Goal: Task Accomplishment & Management: Complete application form

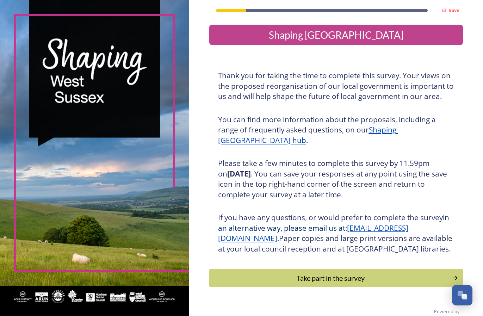
click at [446, 155] on div "Save Shaping [GEOGRAPHIC_DATA] Thank you for taking the time to complete this s…" at bounding box center [336, 164] width 294 height 328
click at [447, 158] on div "Save Shaping [GEOGRAPHIC_DATA] Thank you for taking the time to complete this s…" at bounding box center [336, 164] width 294 height 328
click at [449, 156] on div "Save Shaping [GEOGRAPHIC_DATA] Thank you for taking the time to complete this s…" at bounding box center [336, 164] width 294 height 328
click at [450, 156] on div "Save Shaping [GEOGRAPHIC_DATA] Thank you for taking the time to complete this s…" at bounding box center [336, 164] width 294 height 328
click at [451, 155] on div "Save Shaping [GEOGRAPHIC_DATA] Thank you for taking the time to complete this s…" at bounding box center [336, 164] width 294 height 328
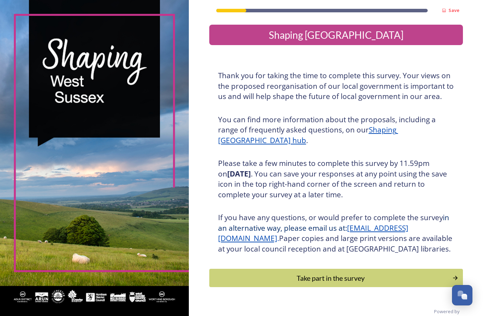
click at [450, 166] on div "Save Shaping [GEOGRAPHIC_DATA] Thank you for taking the time to complete this s…" at bounding box center [336, 164] width 294 height 328
click at [296, 283] on div "Take part in the survey" at bounding box center [331, 278] width 238 height 11
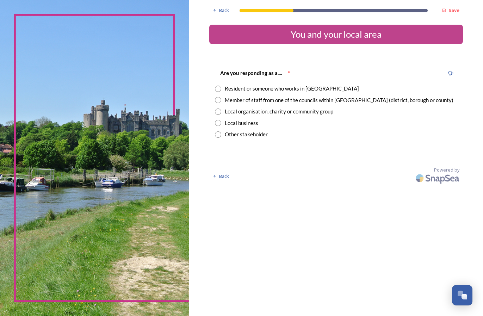
click at [239, 88] on div "Resident or someone who works in [GEOGRAPHIC_DATA]" at bounding box center [292, 89] width 134 height 8
radio input "true"
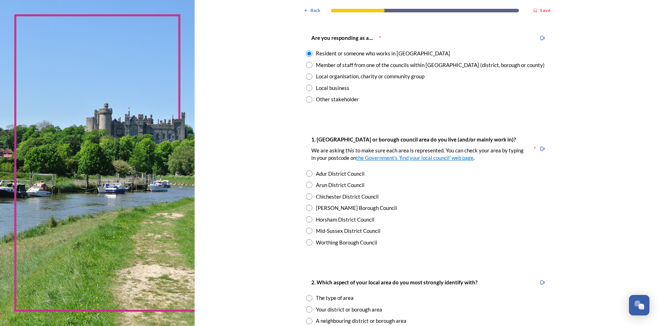
scroll to position [70, 0]
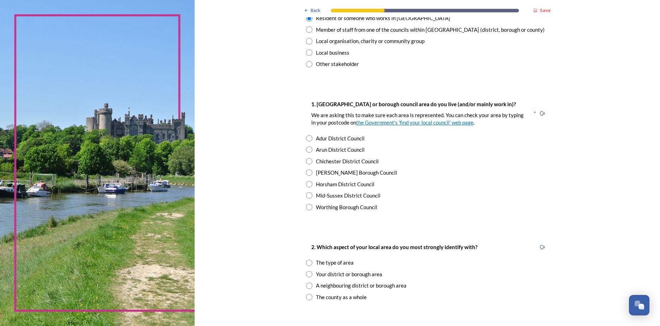
click at [316, 184] on div "Horsham District Council" at bounding box center [345, 184] width 58 height 8
radio input "true"
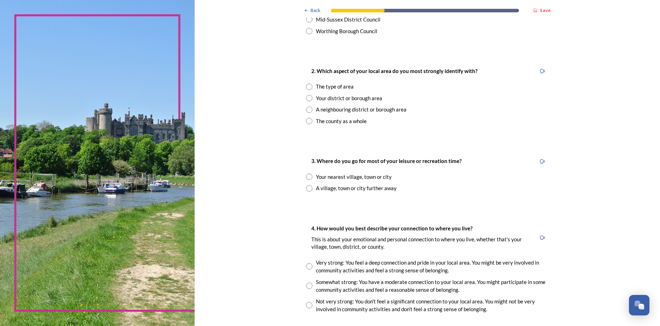
scroll to position [247, 0]
click at [316, 98] on div "Your district or borough area" at bounding box center [349, 98] width 66 height 8
radio input "true"
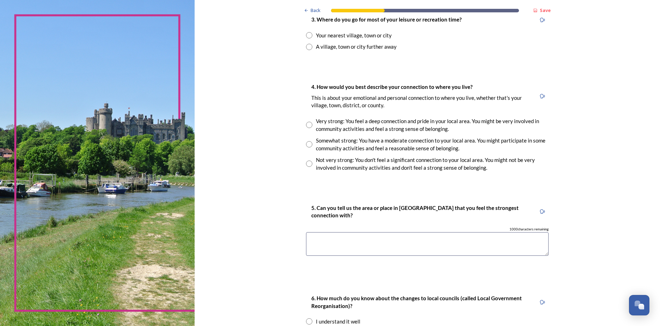
scroll to position [352, 0]
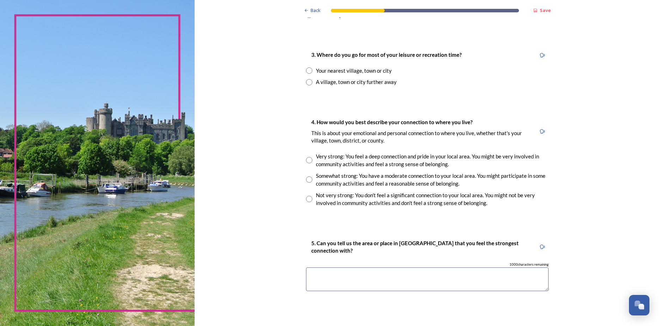
click at [306, 70] on input "radio" at bounding box center [309, 70] width 6 height 6
radio input "true"
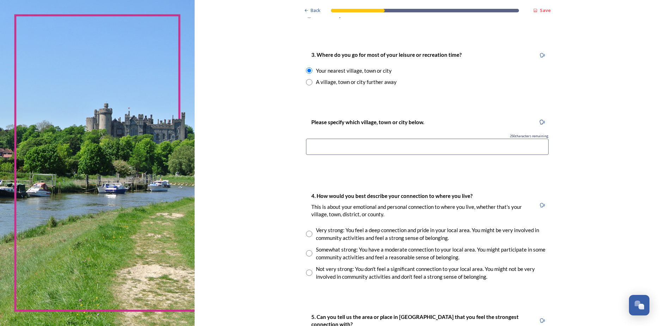
click at [450, 144] on input at bounding box center [427, 146] width 242 height 16
type input "horsham"
click at [483, 160] on div "Back Save You and your local area Are you responding as a.... * Resident or som…" at bounding box center [427, 100] width 465 height 904
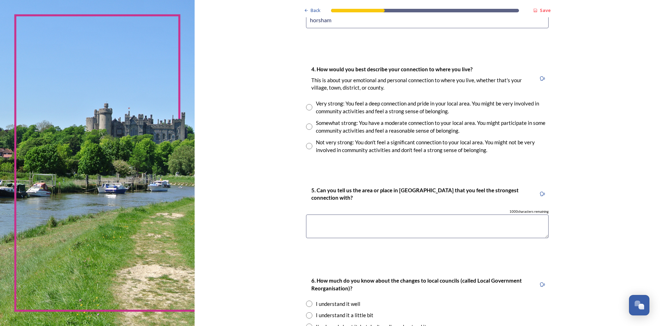
scroll to position [493, 0]
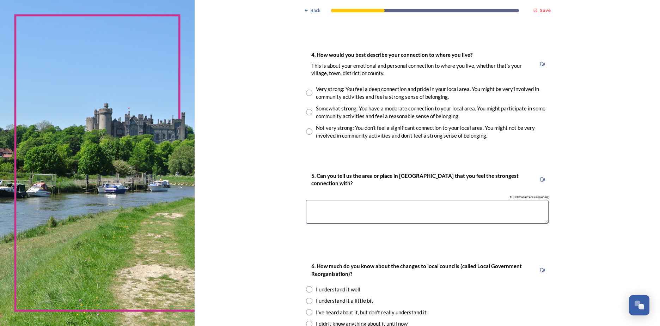
click at [306, 112] on input "radio" at bounding box center [309, 112] width 6 height 6
radio input "true"
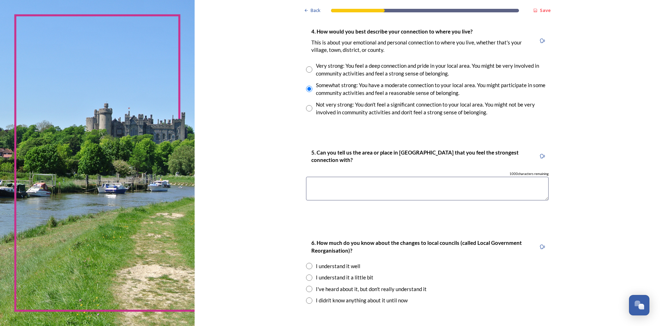
scroll to position [564, 0]
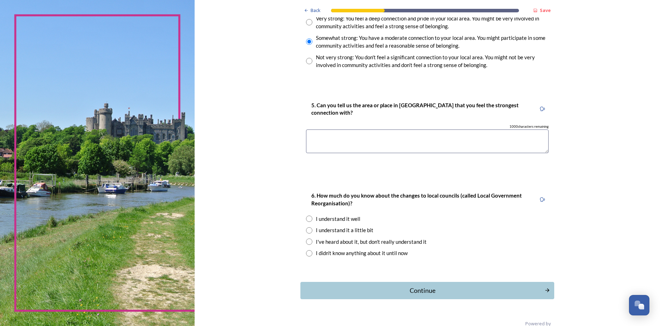
click at [469, 143] on textarea at bounding box center [427, 141] width 242 height 24
type textarea "All of it"
drag, startPoint x: 638, startPoint y: 179, endPoint x: 628, endPoint y: 172, distance: 12.3
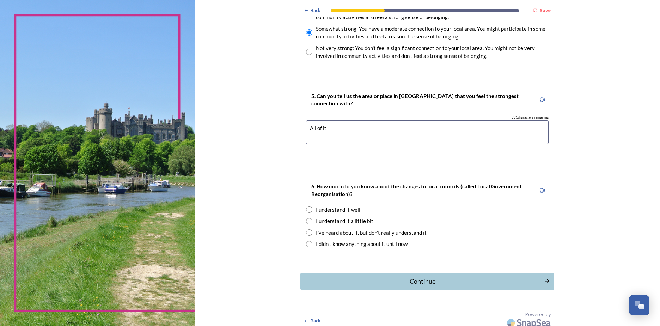
scroll to position [578, 0]
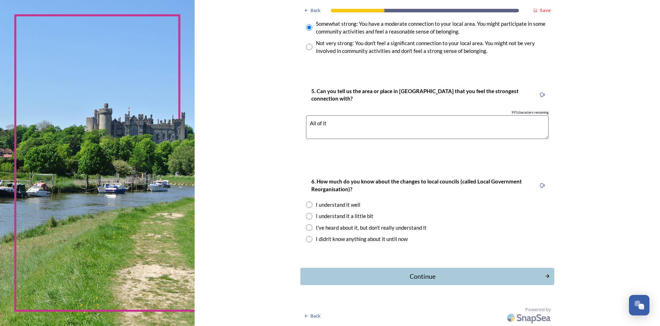
click at [326, 216] on div "I understand it a little bit" at bounding box center [344, 216] width 57 height 8
radio input "true"
click at [323, 206] on div "I understand it well" at bounding box center [338, 205] width 44 height 8
radio input "true"
click at [403, 277] on div "Continue" at bounding box center [422, 276] width 239 height 10
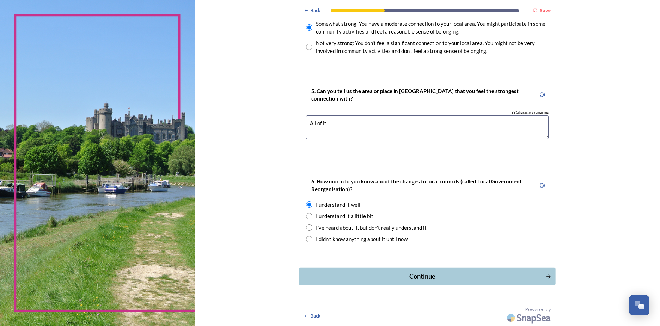
scroll to position [0, 0]
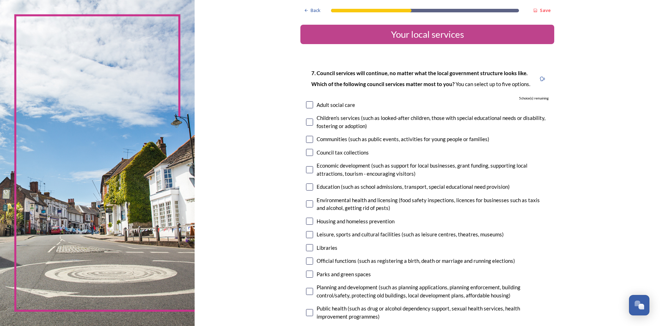
click at [306, 105] on input "checkbox" at bounding box center [309, 104] width 7 height 7
checkbox input "true"
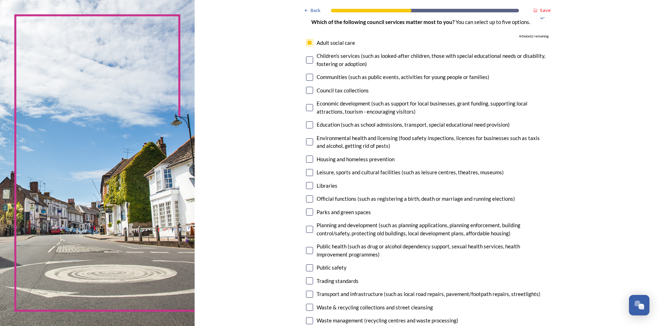
scroll to position [106, 0]
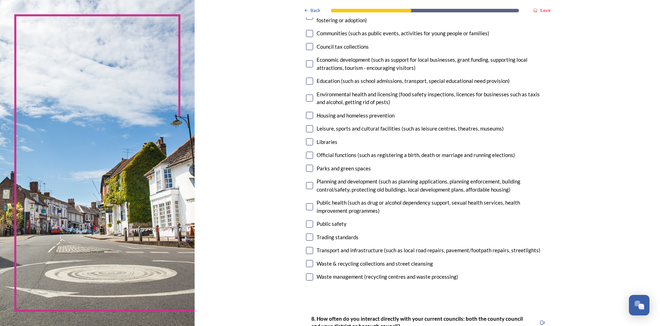
click at [306, 129] on input "checkbox" at bounding box center [309, 128] width 7 height 7
checkbox input "true"
click at [306, 168] on input "checkbox" at bounding box center [309, 168] width 7 height 7
checkbox input "true"
click at [306, 250] on input "checkbox" at bounding box center [309, 250] width 7 height 7
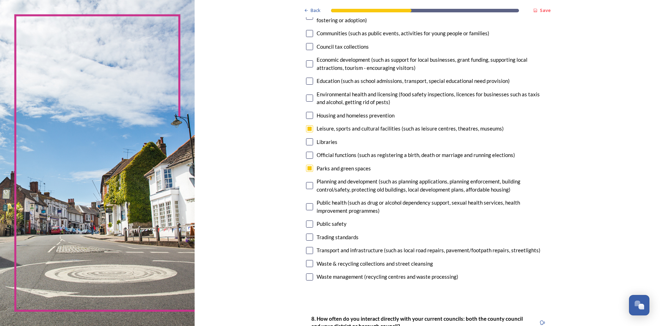
checkbox input "true"
click at [306, 264] on input "checkbox" at bounding box center [309, 263] width 7 height 7
checkbox input "true"
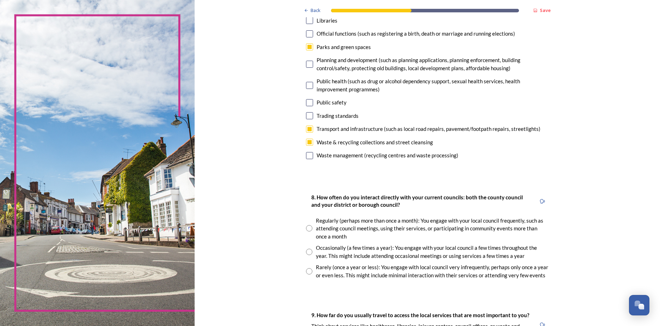
scroll to position [352, 0]
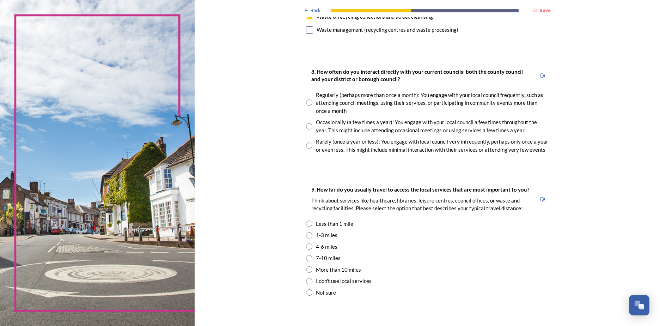
click at [306, 102] on input "radio" at bounding box center [309, 102] width 6 height 6
radio input "true"
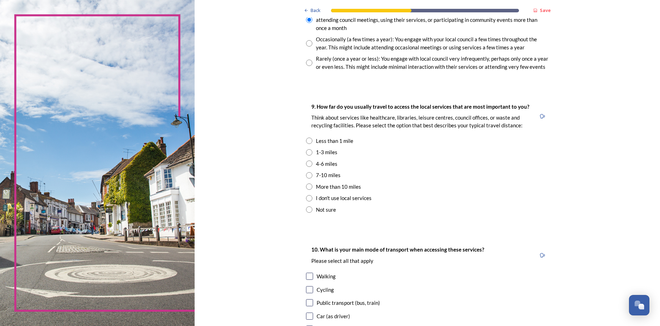
scroll to position [423, 0]
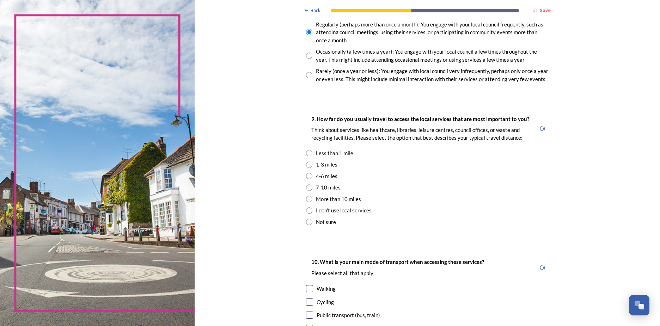
click at [306, 56] on input "radio" at bounding box center [309, 56] width 6 height 6
radio input "true"
click at [483, 151] on div "Back Save Your local services 7. Council services will continue, no matter what…" at bounding box center [427, 23] width 465 height 892
click at [483, 152] on div "Back Save Your local services 7. Council services will continue, no matter what…" at bounding box center [427, 23] width 465 height 892
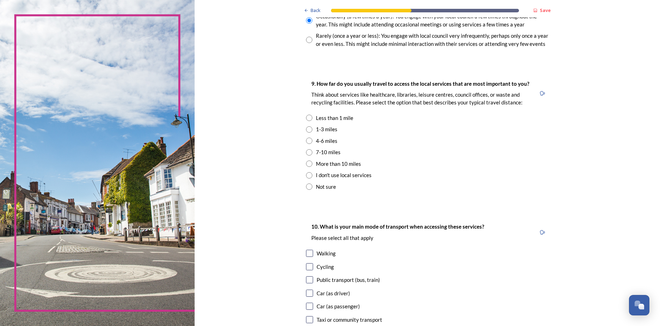
scroll to position [493, 0]
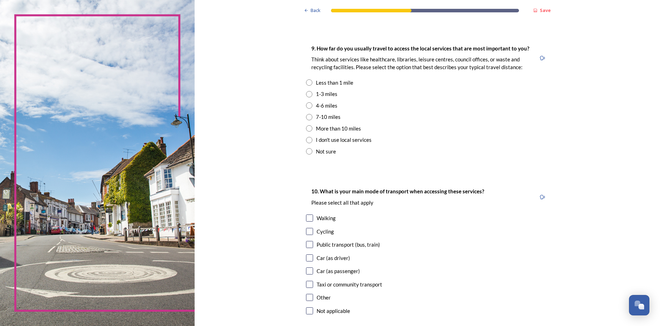
click at [316, 107] on div "4-6 miles" at bounding box center [326, 105] width 21 height 8
radio input "true"
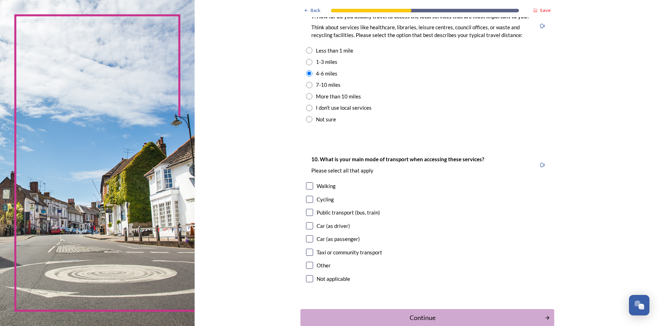
scroll to position [567, 0]
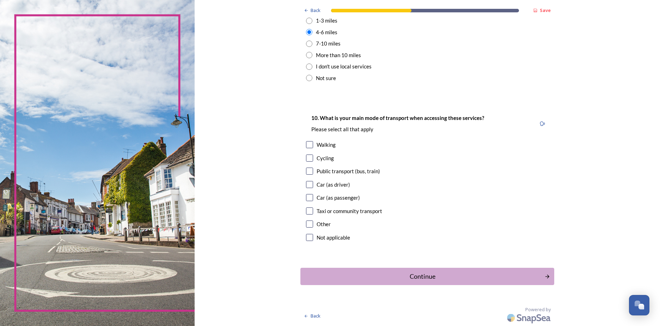
click at [306, 146] on input "checkbox" at bounding box center [309, 144] width 7 height 7
checkbox input "true"
click at [306, 156] on input "checkbox" at bounding box center [309, 157] width 7 height 7
checkbox input "true"
click at [306, 184] on input "checkbox" at bounding box center [309, 184] width 7 height 7
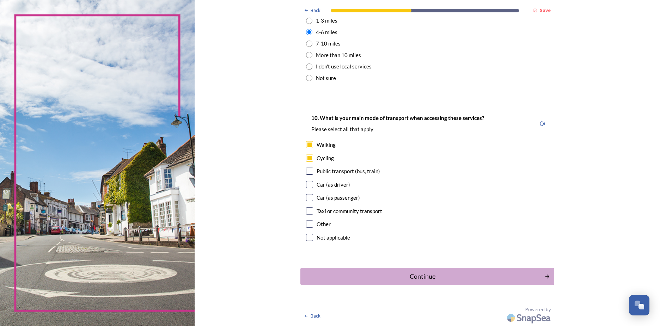
checkbox input "true"
click at [306, 199] on input "checkbox" at bounding box center [309, 197] width 7 height 7
checkbox input "true"
click at [397, 273] on div "Continue" at bounding box center [422, 276] width 239 height 10
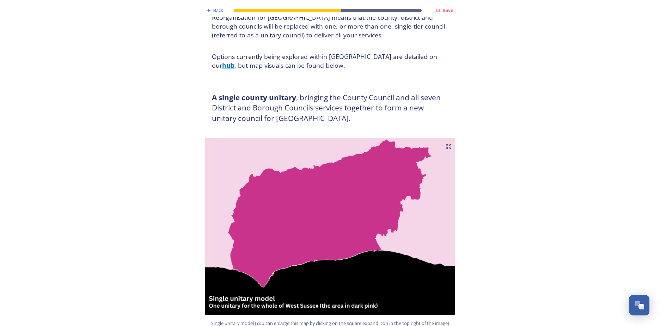
scroll to position [70, 0]
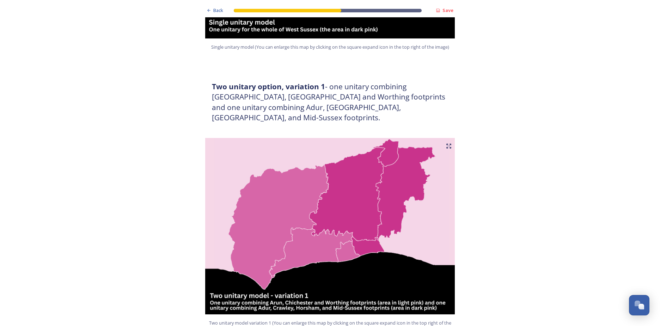
scroll to position [352, 0]
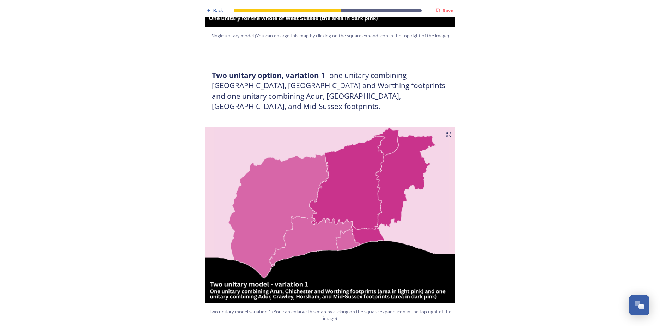
radio input "true"
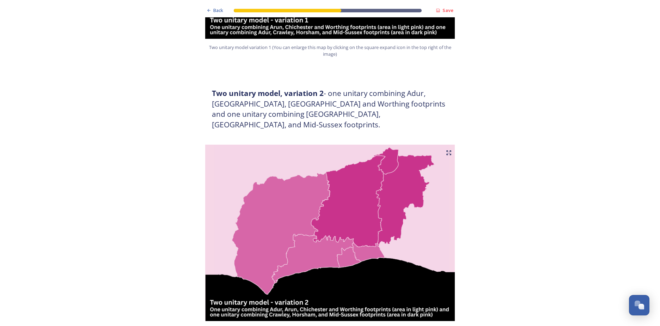
scroll to position [634, 0]
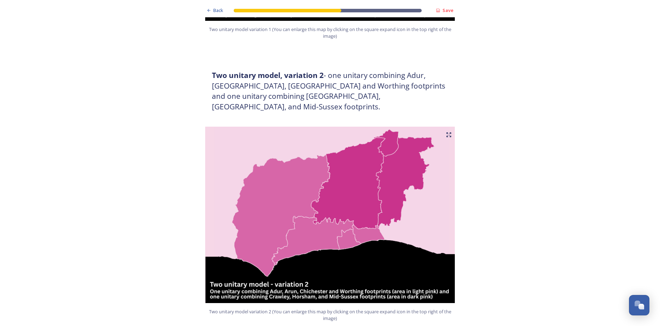
checkbox input "true"
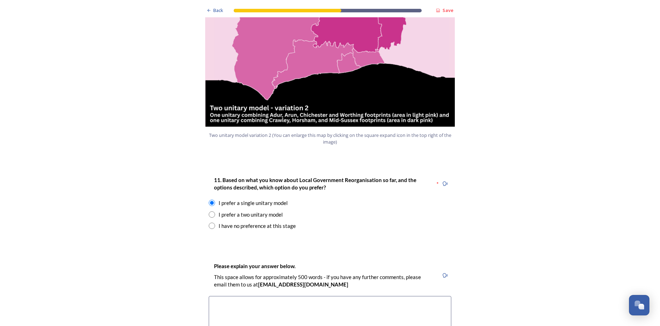
scroll to position [846, 0]
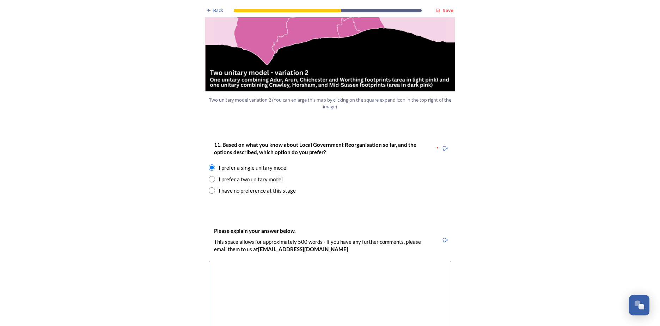
checkbox input "true"
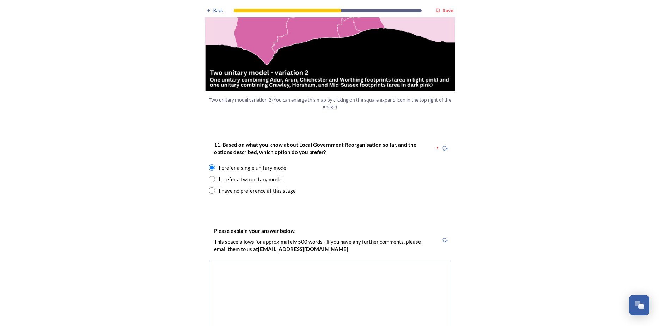
checkbox input "true"
drag, startPoint x: 209, startPoint y: 109, endPoint x: 209, endPoint y: 116, distance: 6.4
checkbox input "true"
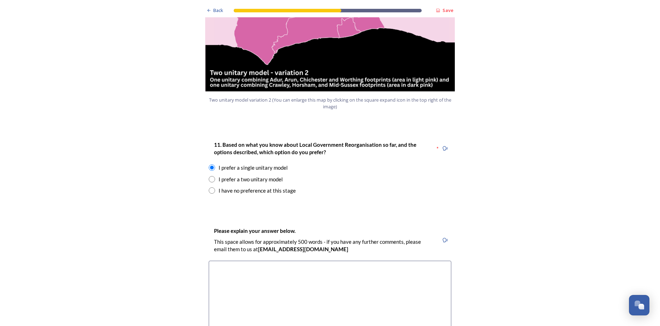
checkbox input "true"
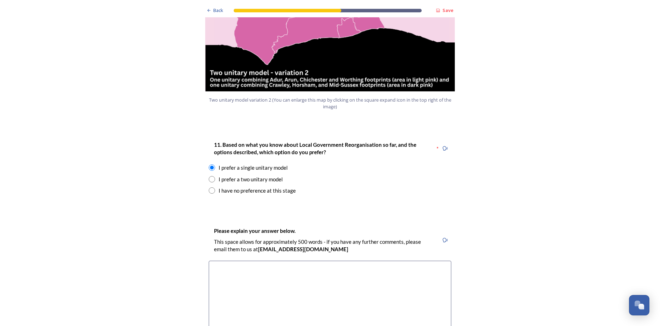
checkbox input "true"
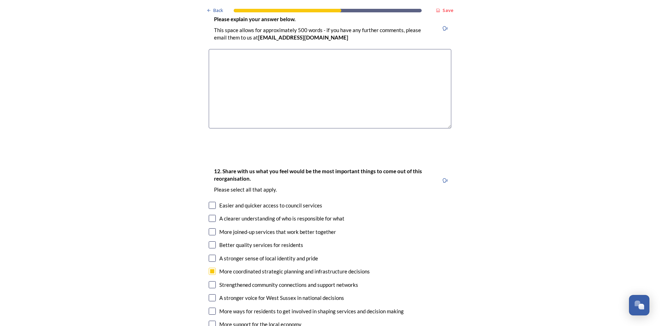
scroll to position [1092, 0]
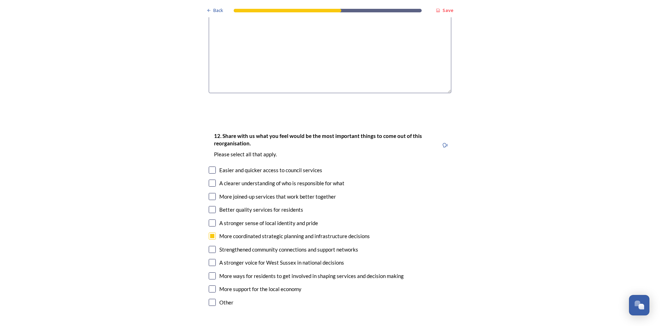
type input "Infrastructure"
click at [483, 168] on div "Back Save Prioritising future services As explained on our Shaping [GEOGRAPHIC_…" at bounding box center [330, 121] width 660 height 2426
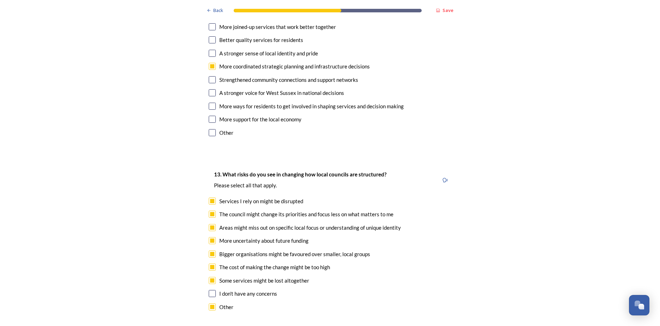
scroll to position [1269, 0]
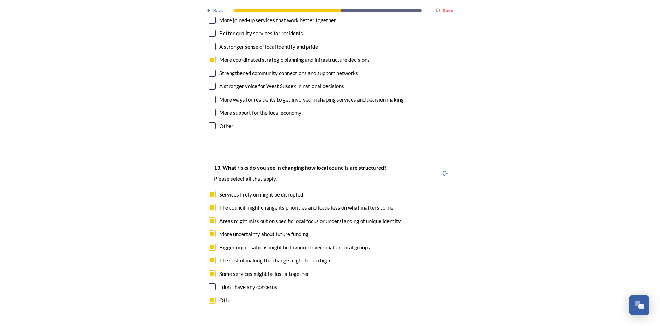
checkbox input "true"
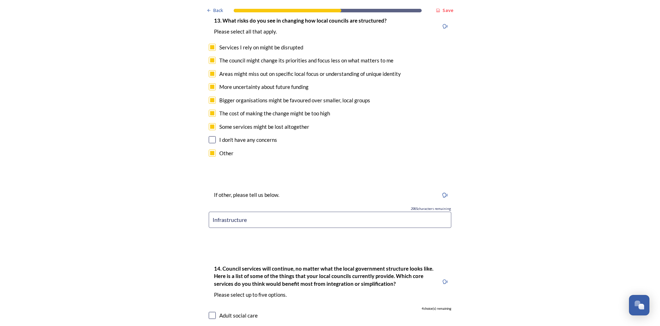
scroll to position [1445, 0]
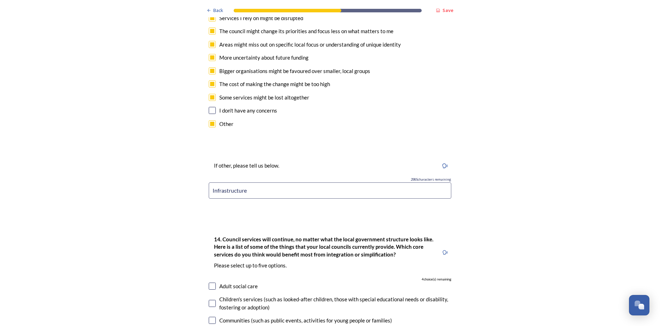
checkbox input "true"
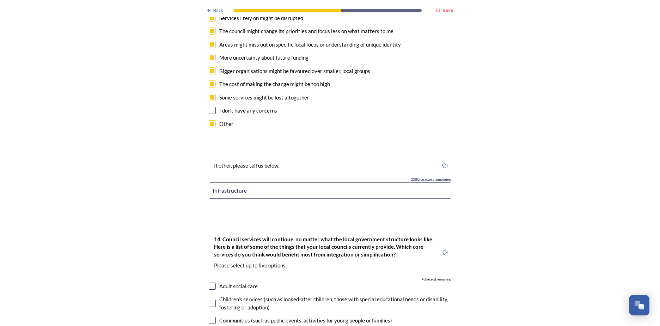
checkbox input "true"
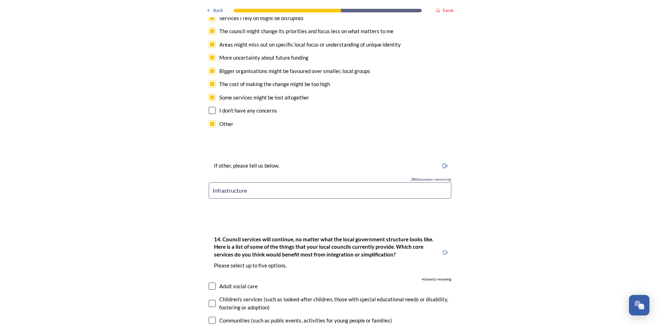
checkbox input "true"
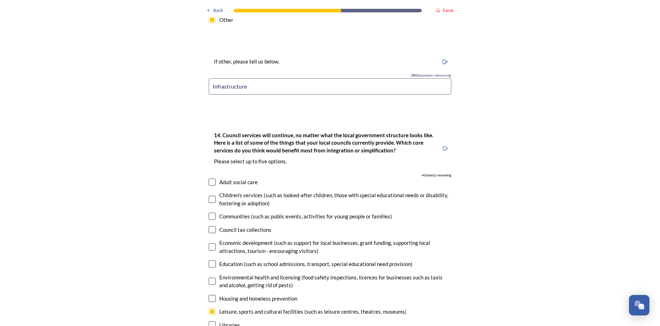
scroll to position [1551, 0]
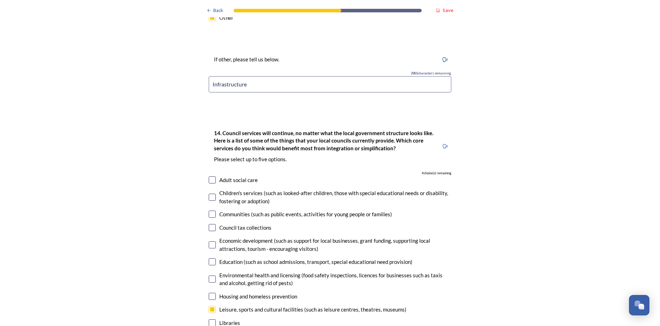
checkbox input "true"
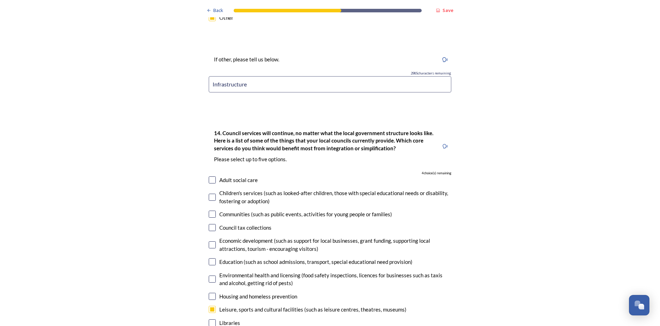
scroll to position [0, 0]
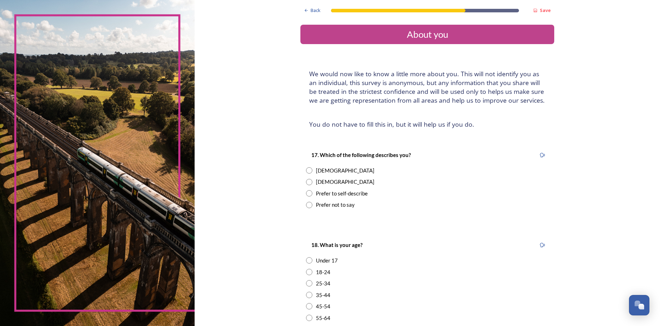
click at [316, 171] on div "[DEMOGRAPHIC_DATA]" at bounding box center [345, 170] width 58 height 8
radio input "true"
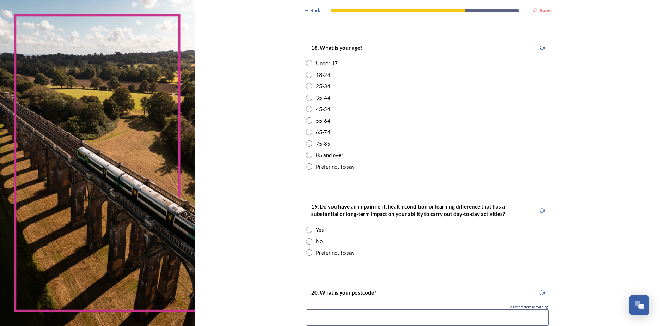
scroll to position [247, 0]
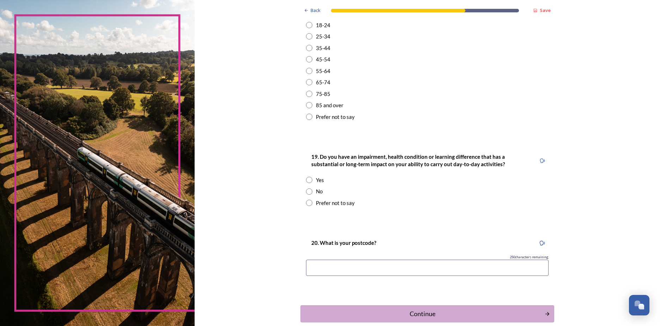
click at [325, 119] on div "Prefer not to say" at bounding box center [335, 117] width 39 height 8
radio input "true"
click at [322, 200] on div "Prefer not to say" at bounding box center [335, 203] width 39 height 8
radio input "true"
click at [447, 260] on input at bounding box center [427, 267] width 242 height 16
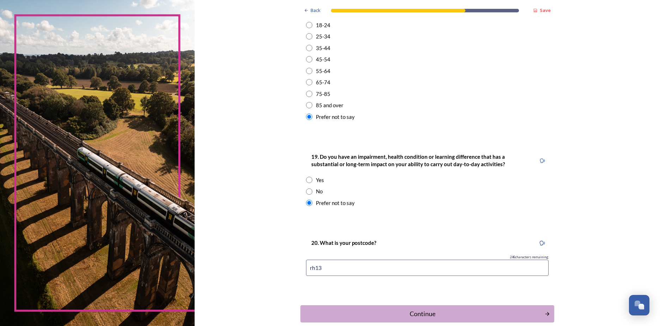
type input "rh13"
drag, startPoint x: 592, startPoint y: 182, endPoint x: 587, endPoint y: 177, distance: 7.3
click at [483, 181] on div "Back Save About you We would now like to know a little more about you. This wil…" at bounding box center [427, 58] width 465 height 610
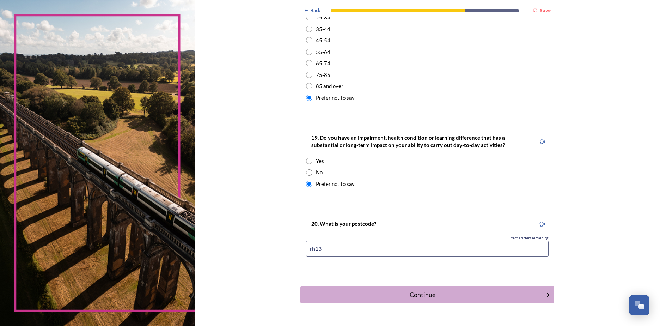
scroll to position [284, 0]
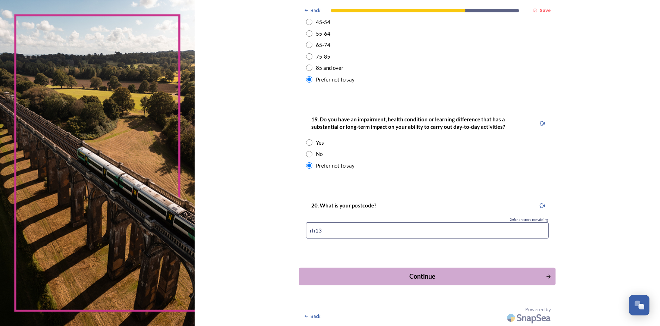
click at [392, 280] on div "Continue" at bounding box center [422, 276] width 239 height 10
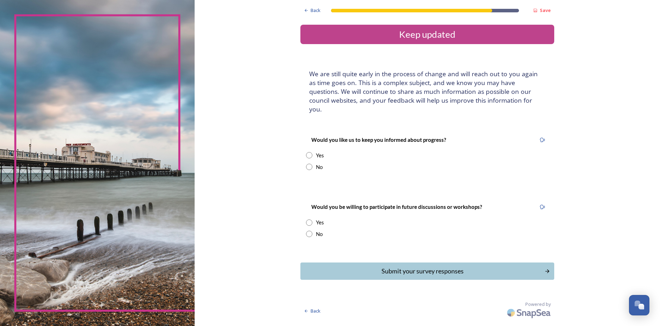
click at [316, 151] on div "Yes" at bounding box center [320, 155] width 8 height 8
radio input "true"
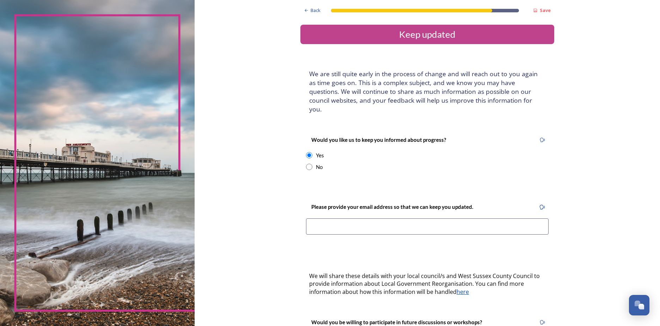
click at [330, 219] on input at bounding box center [427, 226] width 242 height 16
type input "[EMAIL_ADDRESS][DOMAIN_NAME]"
click at [483, 170] on div "Back Save Keep updated We are still quite early in the process of change and wi…" at bounding box center [427, 218] width 465 height 436
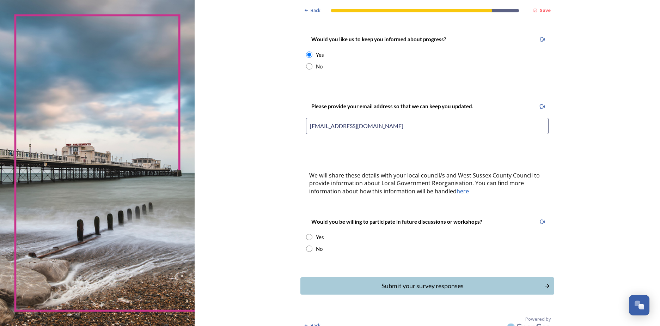
scroll to position [101, 0]
click at [306, 233] on input "radio" at bounding box center [309, 236] width 6 height 6
radio input "true"
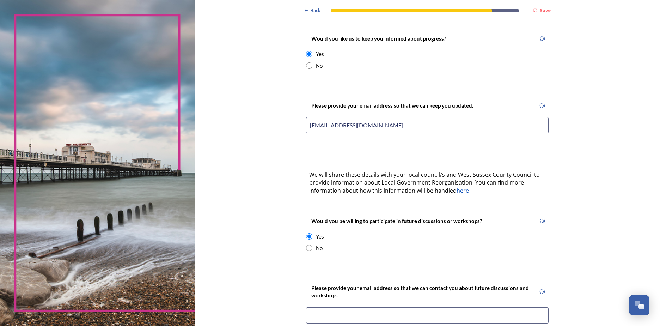
click at [414, 307] on input at bounding box center [427, 315] width 242 height 16
type input "[EMAIL_ADDRESS][DOMAIN_NAME]"
drag, startPoint x: 611, startPoint y: 182, endPoint x: 598, endPoint y: 174, distance: 14.8
click at [483, 179] on div "Back Save Keep updated We are still quite early in the process of change and wi…" at bounding box center [427, 178] width 465 height 558
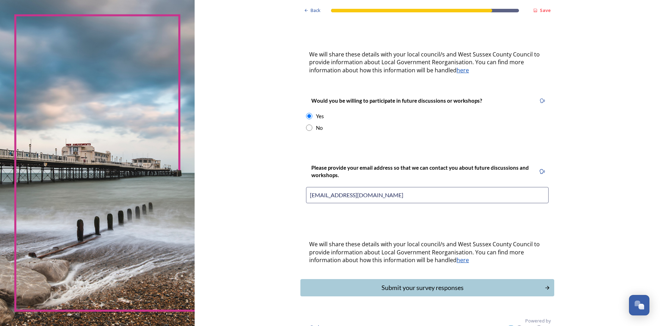
scroll to position [224, 0]
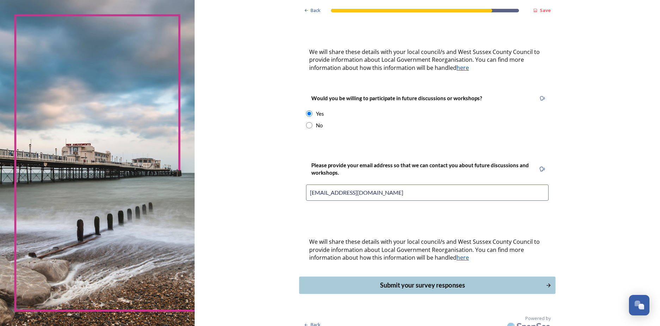
click at [393, 280] on div "Submit your survey responses" at bounding box center [422, 285] width 239 height 10
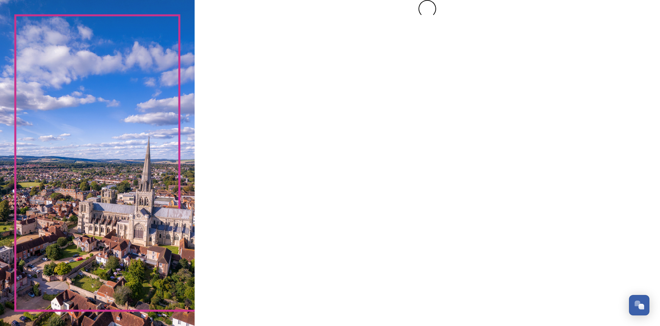
scroll to position [0, 0]
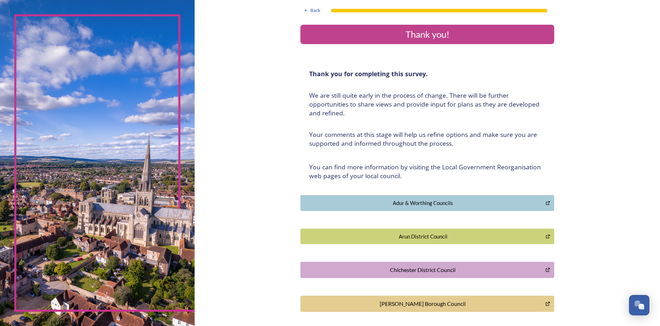
click at [483, 149] on div "Back Thank you! Thank you for completing this survey. ﻿We are still quite early…" at bounding box center [427, 227] width 465 height 454
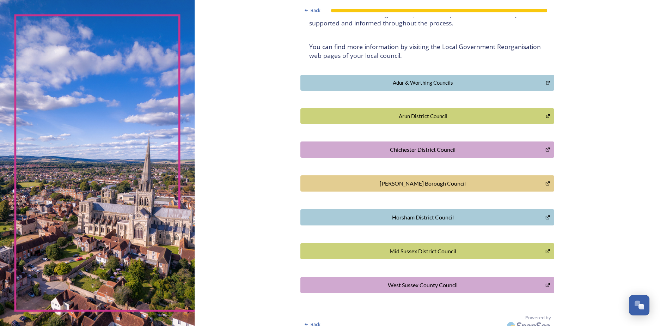
scroll to position [128, 0]
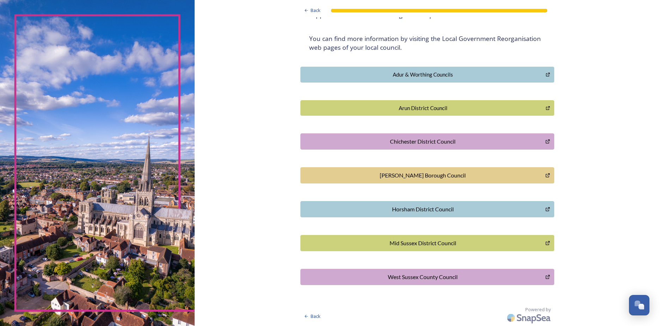
click at [475, 209] on div "Horsham District Council" at bounding box center [422, 209] width 237 height 8
click at [483, 162] on div "Back Thank you! Thank you for completing this survey. ﻿We are still quite early…" at bounding box center [427, 99] width 465 height 454
click at [407, 271] on button "West Sussex County Council" at bounding box center [427, 277] width 254 height 16
